Goal: Check status: Check status

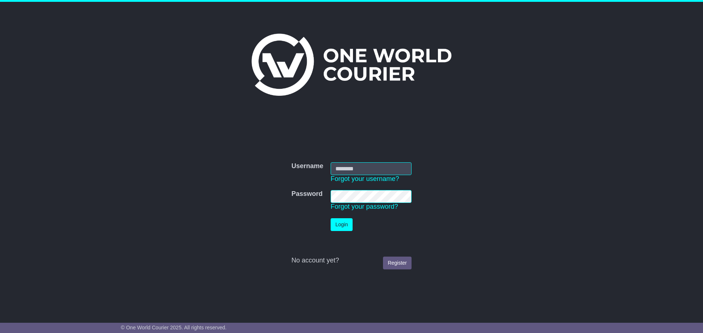
drag, startPoint x: 342, startPoint y: 165, endPoint x: 356, endPoint y: 171, distance: 14.1
click at [342, 165] on input "Username" at bounding box center [370, 168] width 81 height 13
type input "**********"
click at [330, 218] on button "Login" at bounding box center [341, 224] width 22 height 13
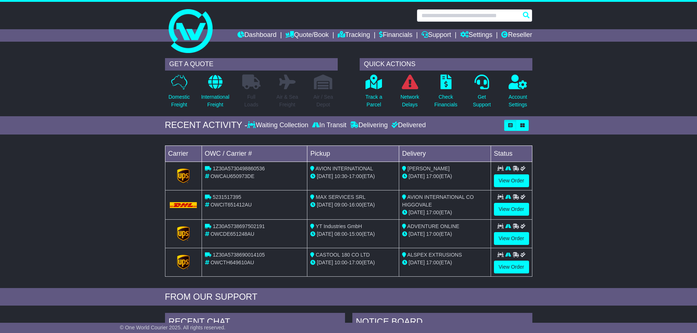
click at [466, 13] on input "text" at bounding box center [475, 15] width 116 height 13
paste input "*********"
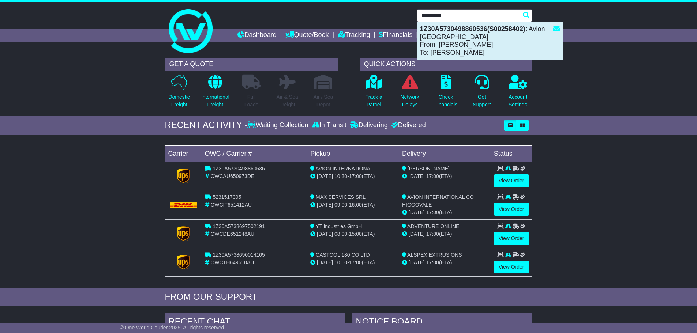
click at [475, 38] on div "1Z30A5730498860536(S00258402) : Avion Australia From: [PERSON_NAME] To: [PERSON…" at bounding box center [490, 40] width 146 height 37
type input "**********"
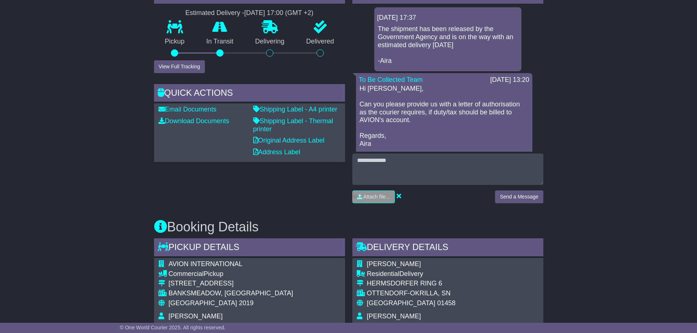
scroll to position [220, 0]
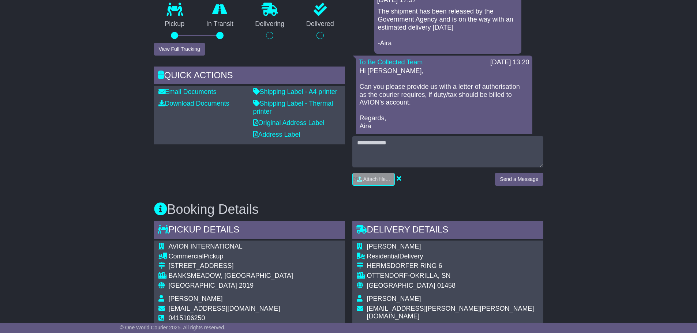
click at [615, 164] on div "Email Download Tracking Pricing Insurance" at bounding box center [348, 321] width 697 height 825
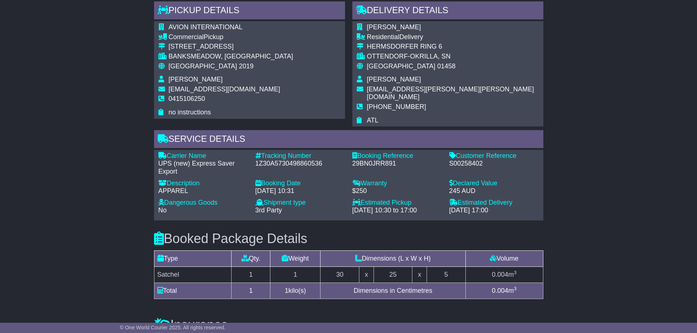
scroll to position [402, 0]
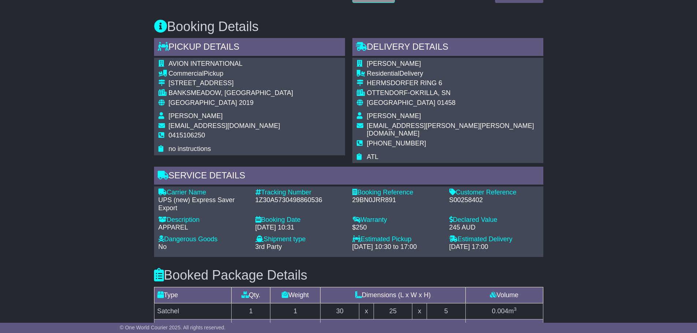
click at [615, 164] on div "Email Download Tracking Pricing Insurance" at bounding box center [348, 138] width 697 height 825
click at [424, 142] on td "+491723411671" at bounding box center [453, 147] width 172 height 14
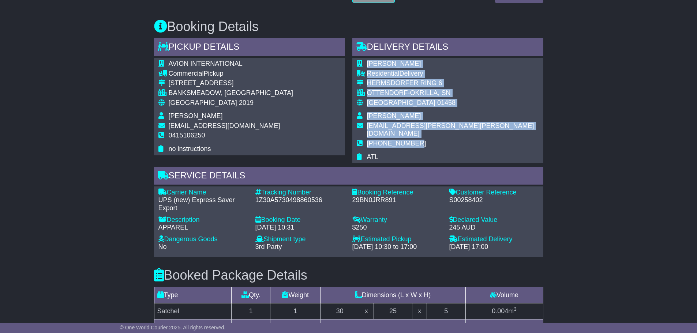
drag, startPoint x: 424, startPoint y: 135, endPoint x: 364, endPoint y: 61, distance: 94.7
click at [364, 61] on tbody "Robert Kluge Residential Delivery HERMSDORFER RING 6 OTTENDORF-OKRILLA, SN Germ…" at bounding box center [448, 110] width 182 height 101
copy tbody "Robert Kluge Residential Delivery HERMSDORFER RING 6 OTTENDORF-OKRILLA, SN Germ…"
click at [593, 104] on div "Email Download Tracking Pricing Insurance" at bounding box center [348, 138] width 697 height 825
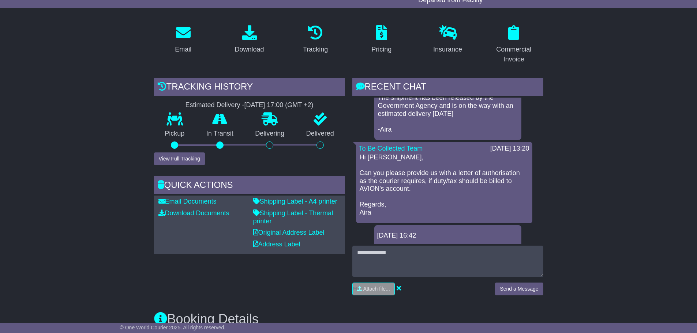
scroll to position [37, 0]
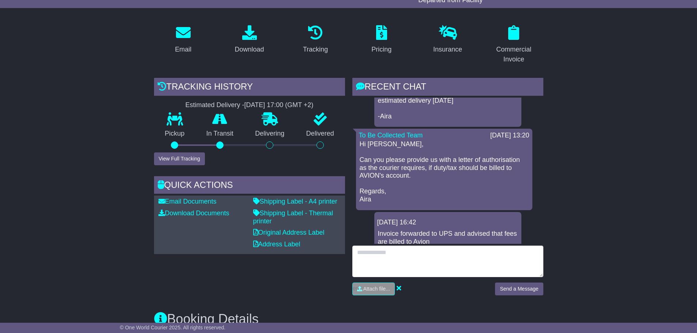
click at [411, 255] on textarea at bounding box center [447, 261] width 191 height 31
type textarea "**********"
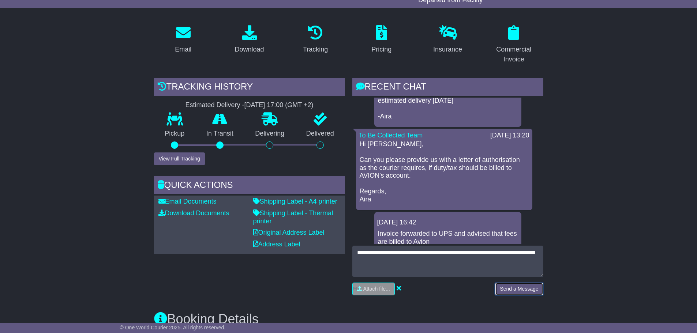
click at [519, 287] on button "Send a Message" at bounding box center [519, 289] width 48 height 13
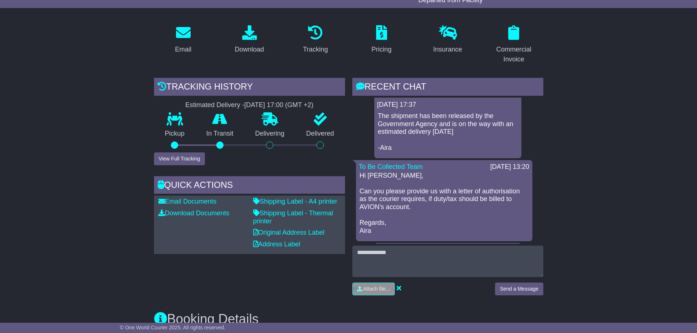
scroll to position [36, 0]
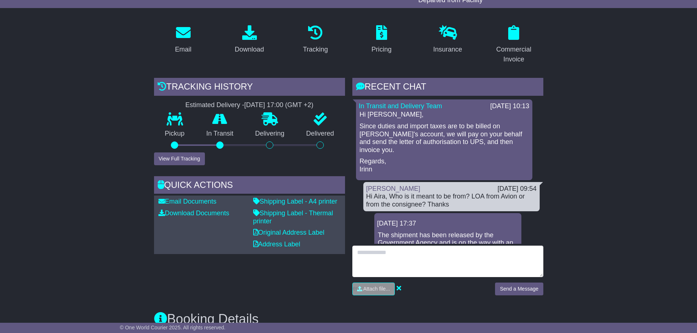
click at [422, 259] on textarea at bounding box center [447, 261] width 191 height 31
type textarea "**********"
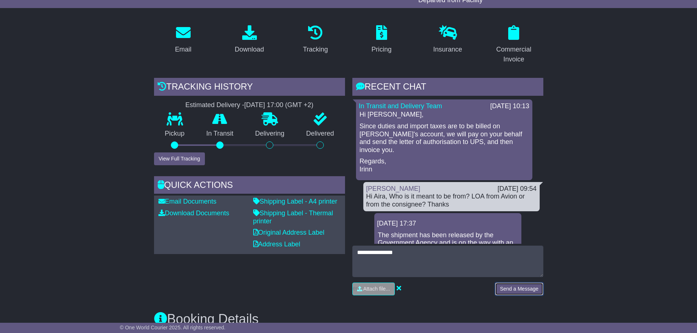
click at [530, 289] on button "Send a Message" at bounding box center [519, 289] width 48 height 13
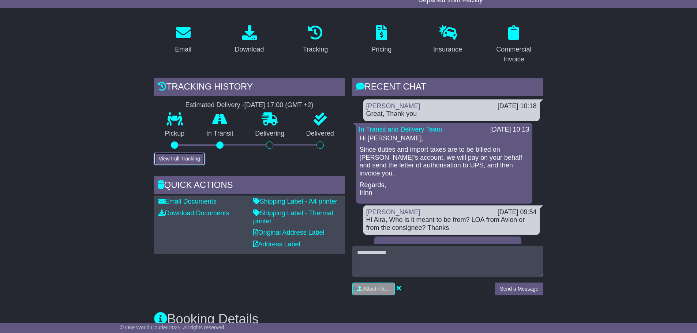
click at [202, 158] on button "View Full Tracking" at bounding box center [179, 159] width 51 height 13
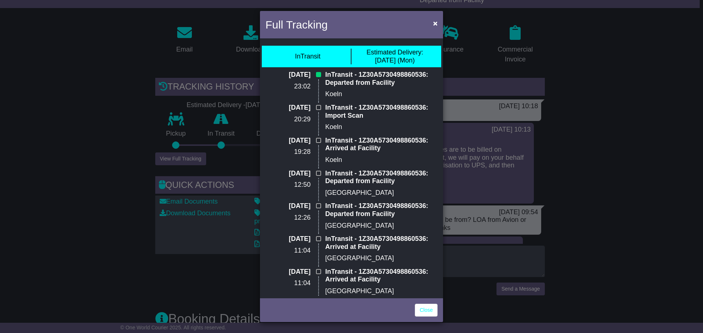
click at [332, 94] on p "Koeln" at bounding box center [381, 94] width 112 height 8
click at [433, 24] on span "×" at bounding box center [435, 23] width 4 height 8
